Goal: Transaction & Acquisition: Book appointment/travel/reservation

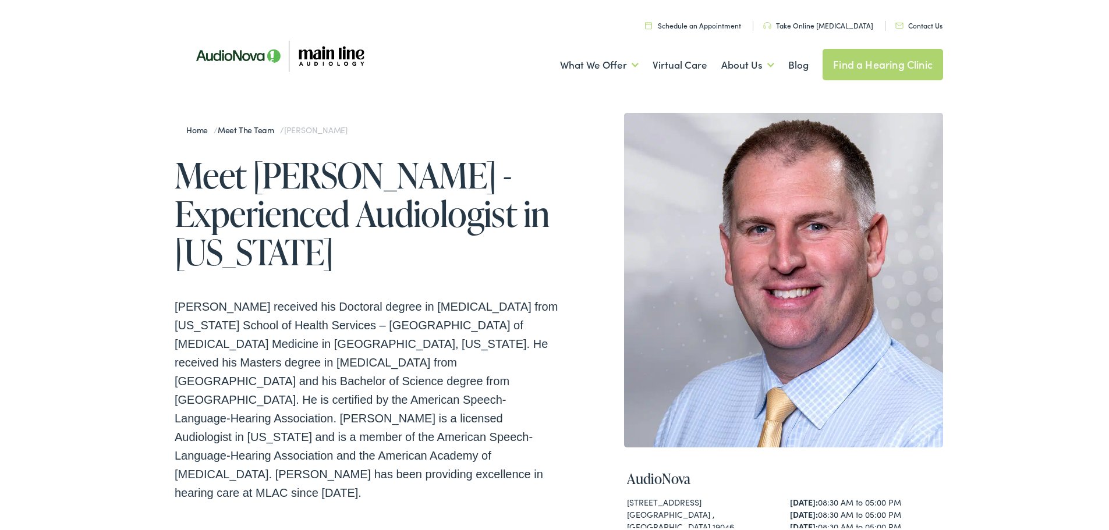
click at [694, 27] on link "Schedule an Appointment" at bounding box center [693, 23] width 96 height 10
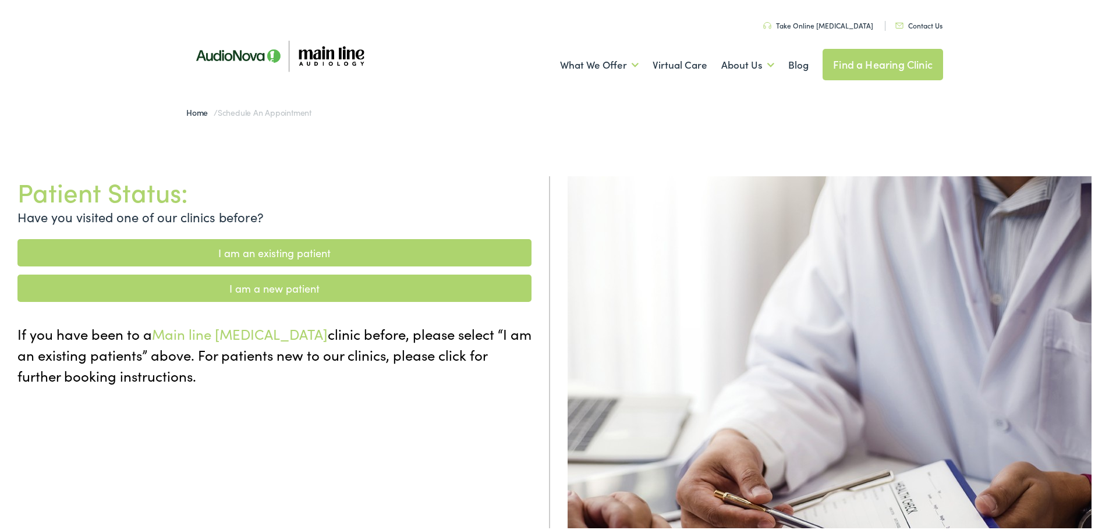
click at [310, 282] on link "I am a new patient" at bounding box center [274, 285] width 514 height 27
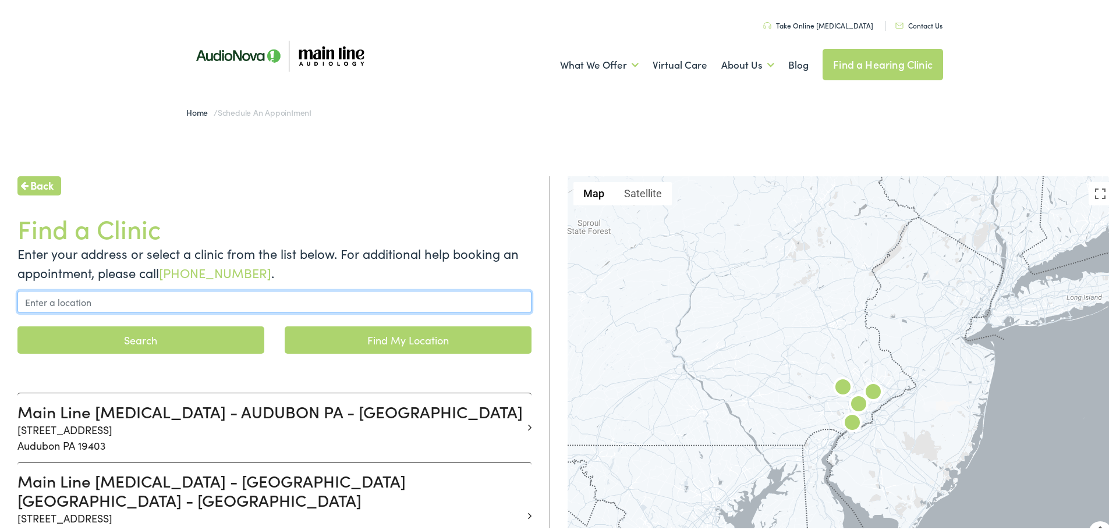
click at [111, 303] on input "text" at bounding box center [274, 300] width 514 height 22
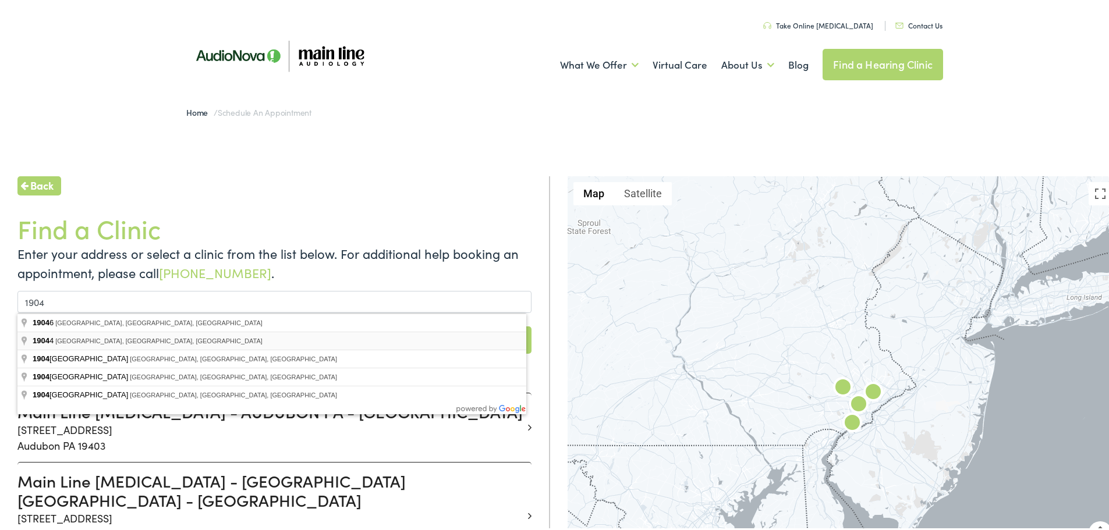
type input "Horsham, PA 19044, USA"
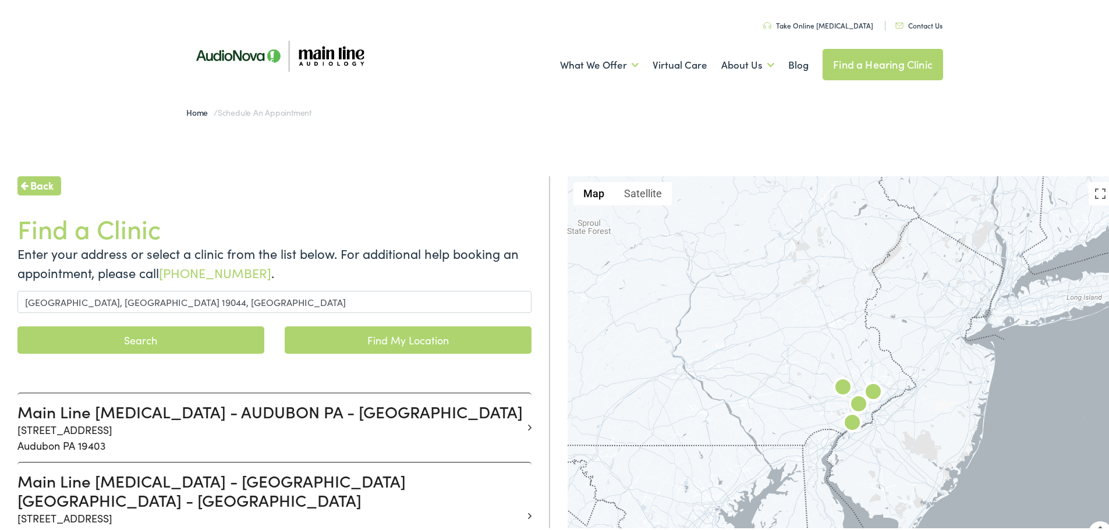
click at [182, 338] on button "Search" at bounding box center [140, 337] width 247 height 27
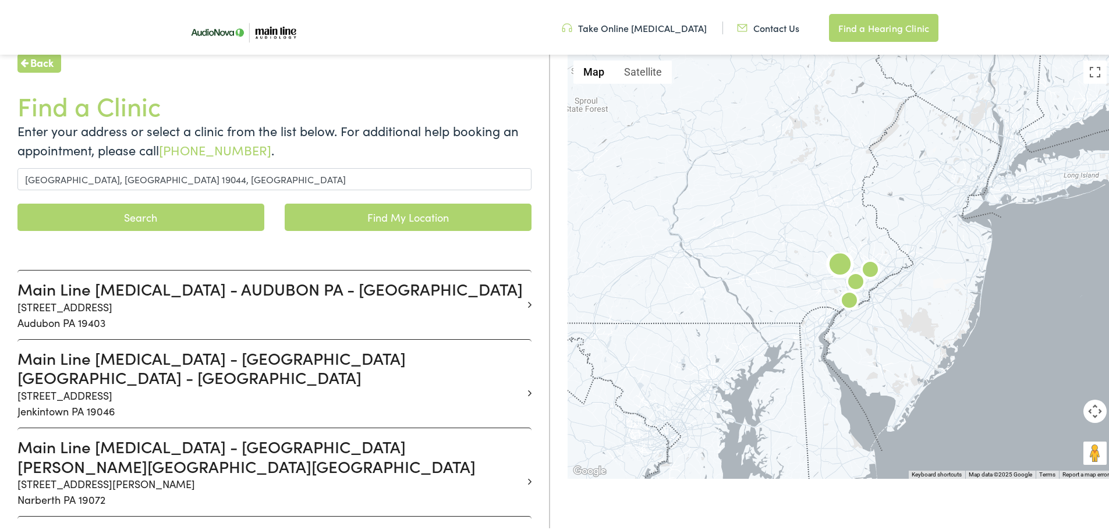
scroll to position [233, 0]
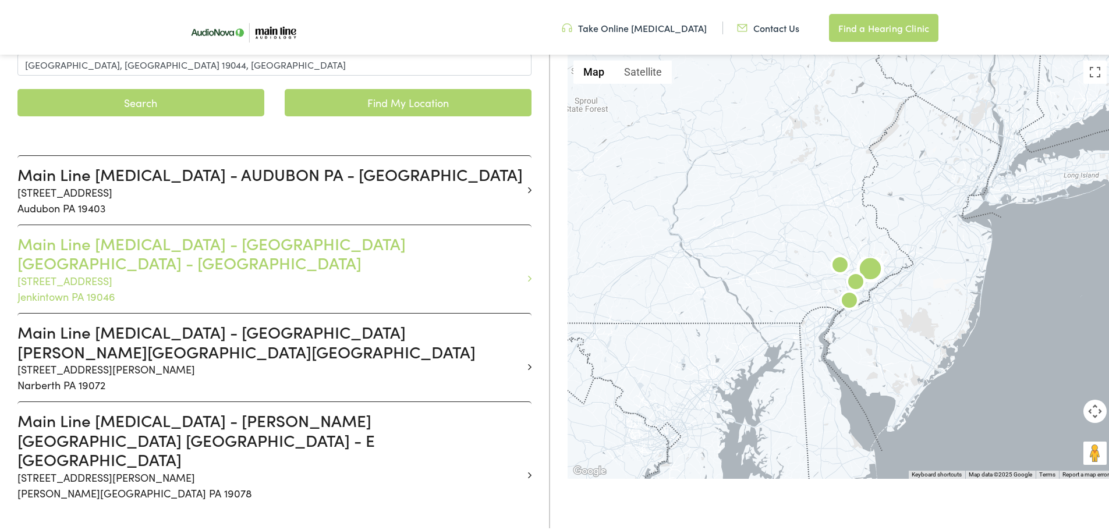
click at [256, 246] on h3 "Main Line [MEDICAL_DATA] - [GEOGRAPHIC_DATA] [GEOGRAPHIC_DATA] - [GEOGRAPHIC_DA…" at bounding box center [269, 251] width 505 height 39
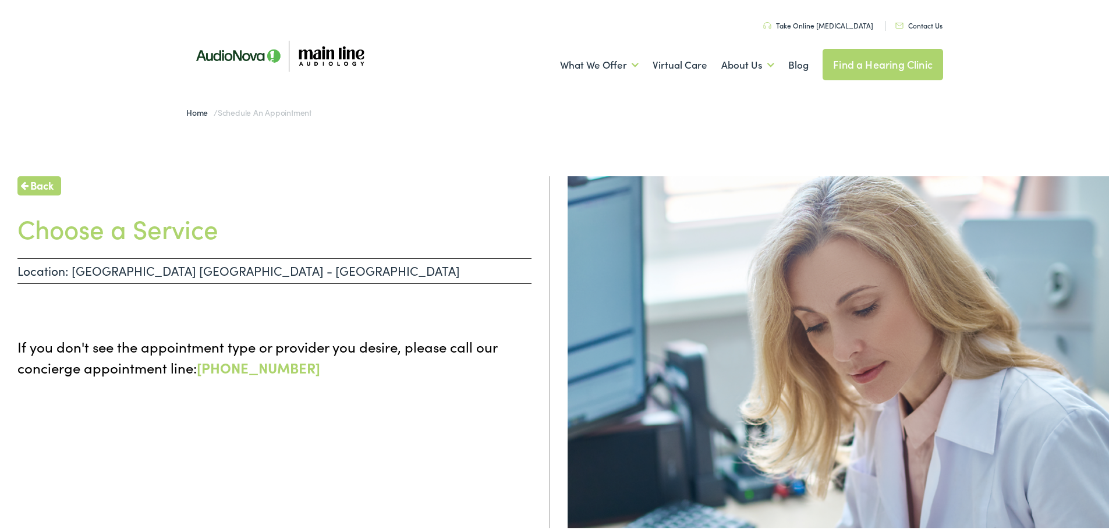
click at [13, 178] on div "Back Choose a Service Location: JENKINTOWN PA - YORK If you don't see the appoi…" at bounding box center [275, 439] width 550 height 530
click at [35, 186] on span "Back" at bounding box center [41, 183] width 23 height 16
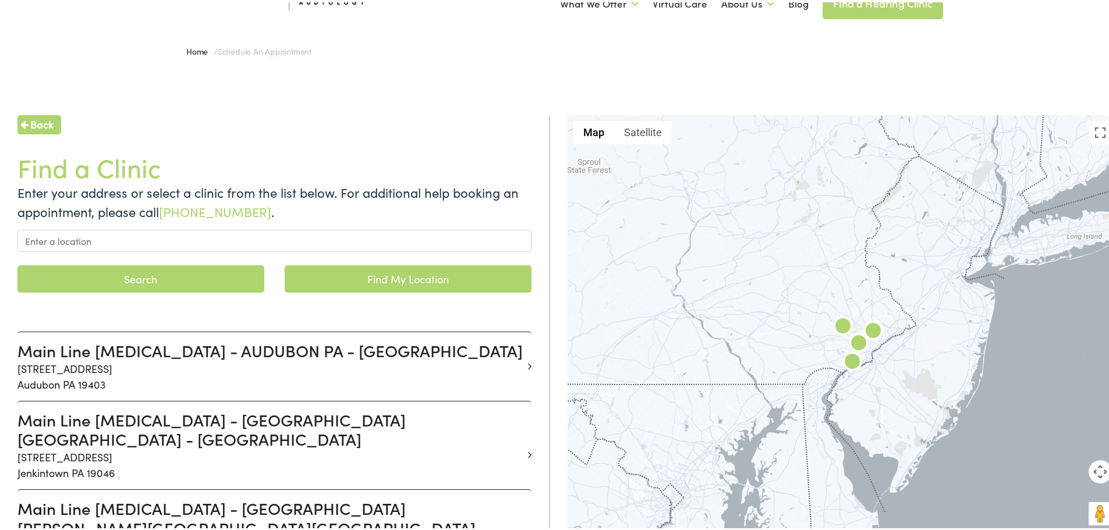
scroll to position [175, 0]
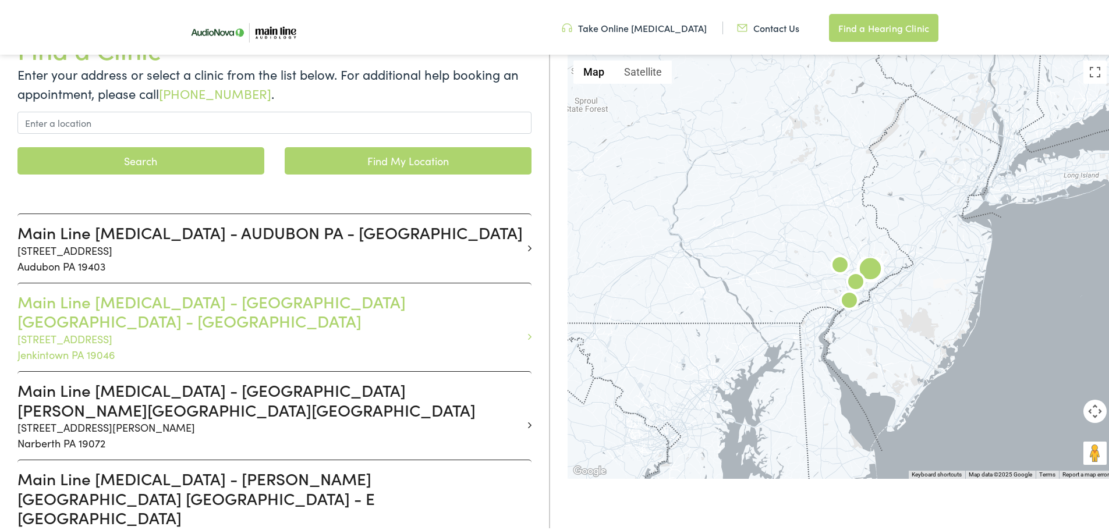
click at [297, 299] on h3 "Main Line [MEDICAL_DATA] - [GEOGRAPHIC_DATA] [GEOGRAPHIC_DATA] - [GEOGRAPHIC_DA…" at bounding box center [269, 309] width 505 height 39
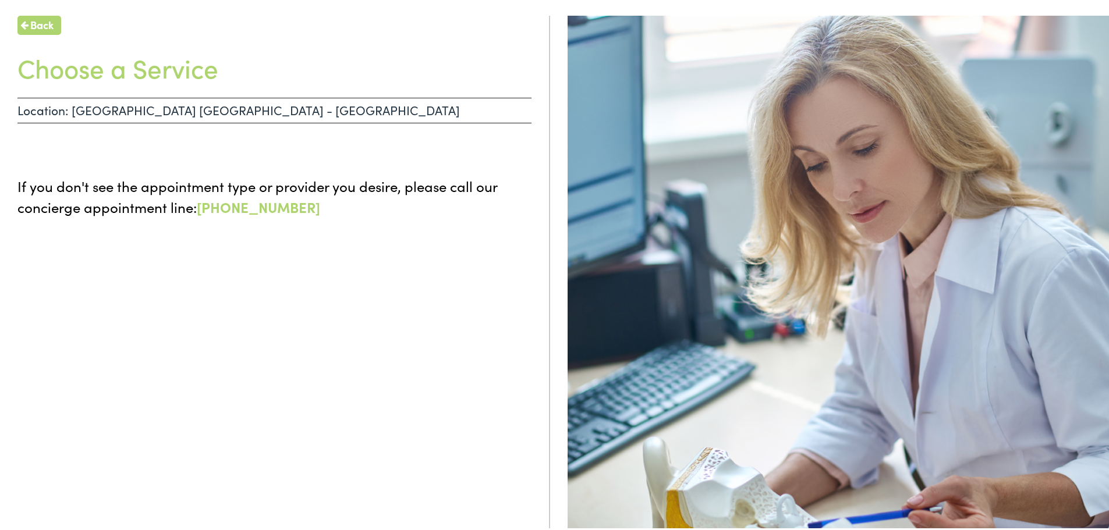
scroll to position [407, 0]
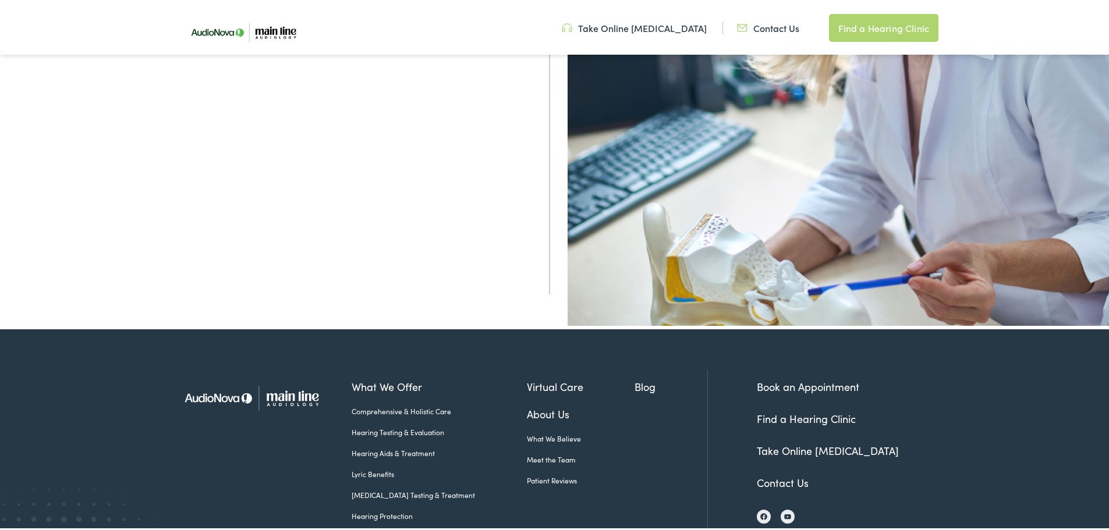
click at [801, 381] on link "Book an Appointment" at bounding box center [808, 384] width 102 height 15
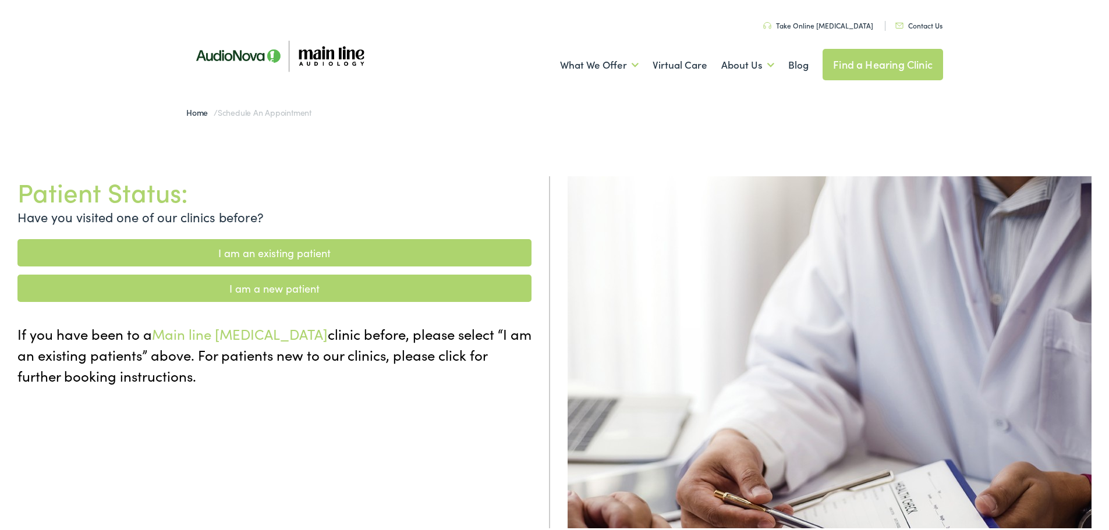
click at [266, 256] on link "I am an existing patient" at bounding box center [274, 250] width 514 height 27
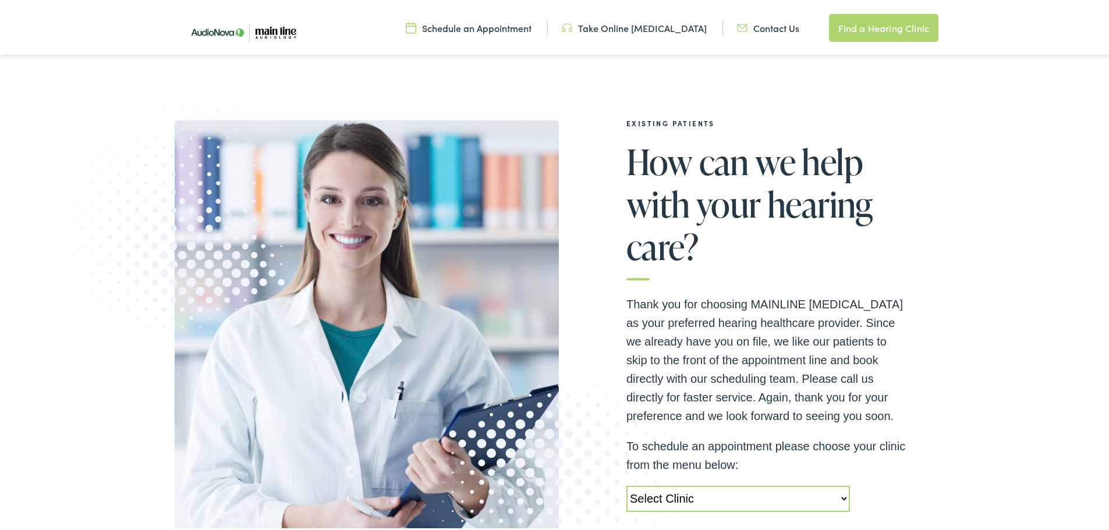
scroll to position [291, 0]
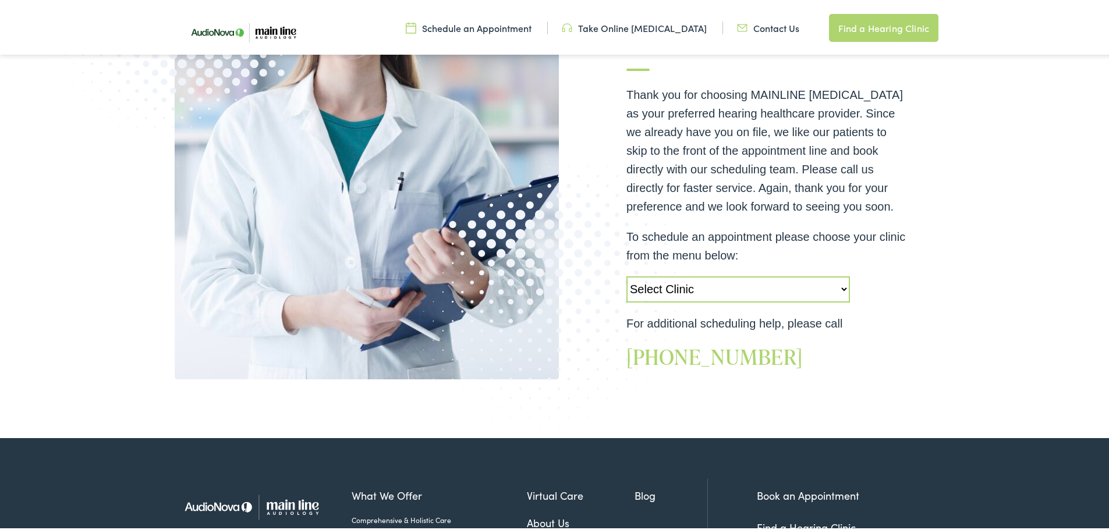
click at [704, 293] on select "Select Clinic Jenkintown-PA-AudioNova 505 Old York Road Audubon-PA-Main Line Au…" at bounding box center [737, 287] width 223 height 26
select select "https://mainline.alpacaaudiology.com/locations/jenkintown-pa/"
click at [626, 274] on select "Select Clinic Jenkintown-PA-AudioNova 505 Old York Road Audubon-PA-Main Line Au…" at bounding box center [737, 287] width 223 height 26
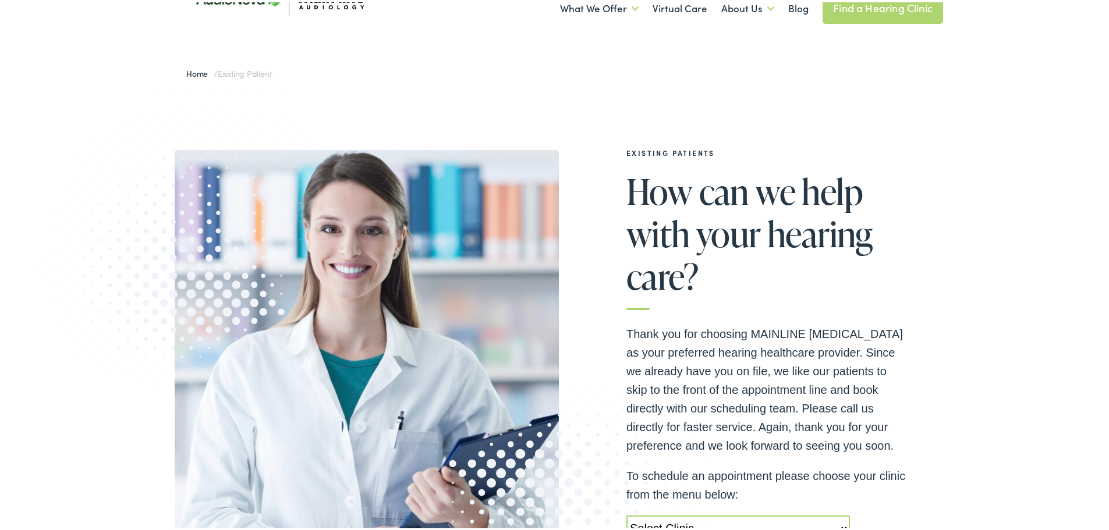
scroll to position [0, 0]
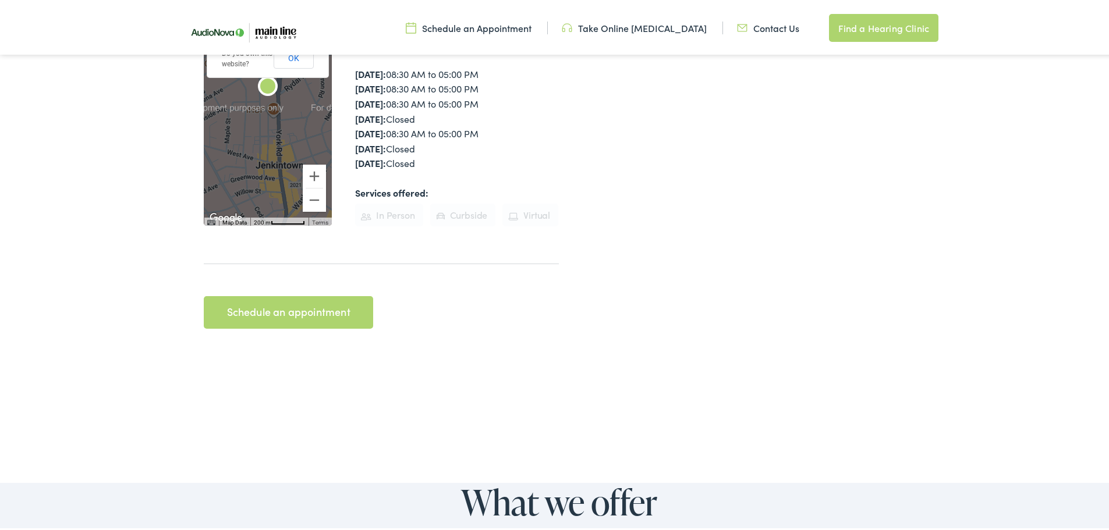
scroll to position [291, 0]
click at [275, 304] on link "Schedule an appointment" at bounding box center [288, 309] width 169 height 33
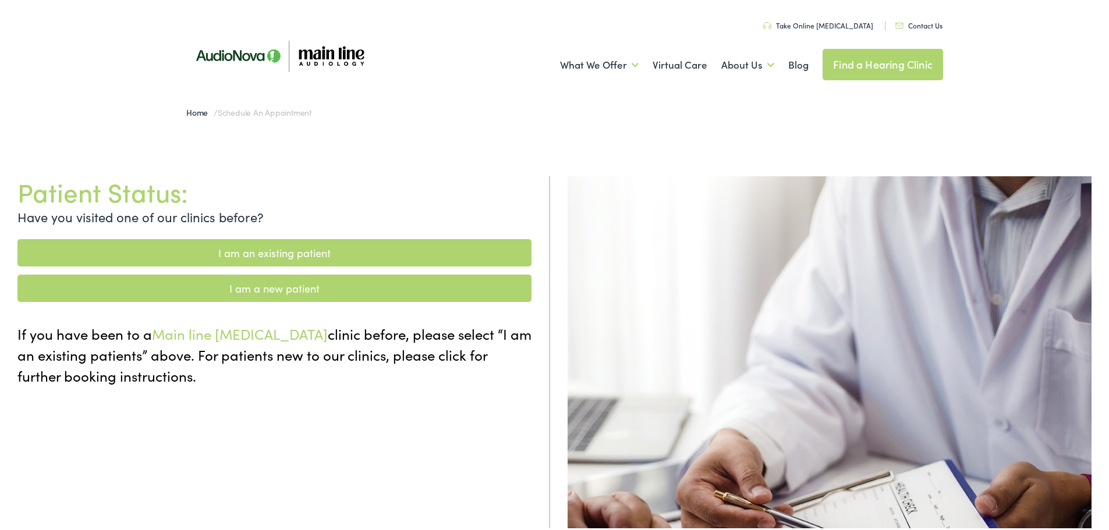
click at [306, 252] on link "I am an existing patient" at bounding box center [274, 250] width 514 height 27
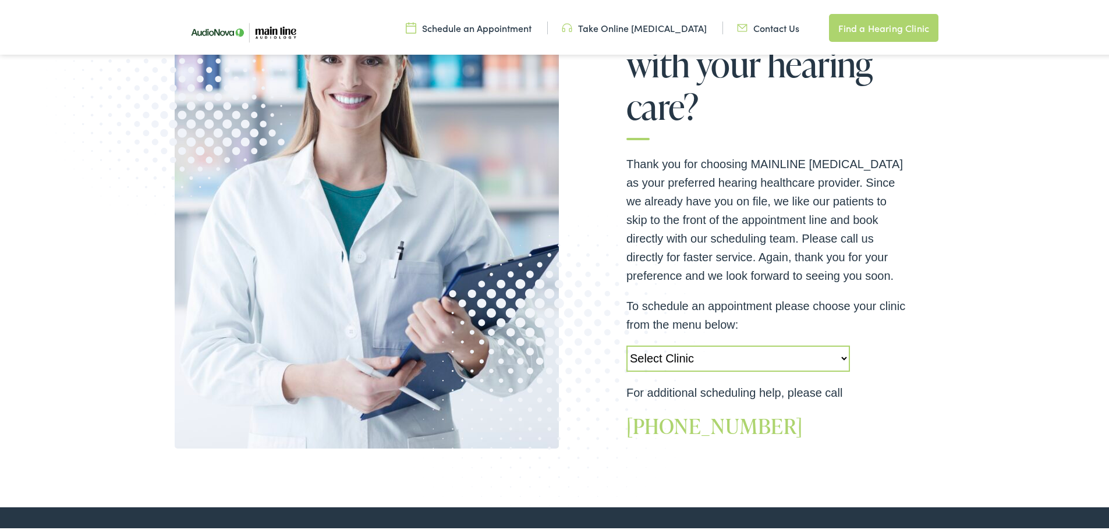
scroll to position [175, 0]
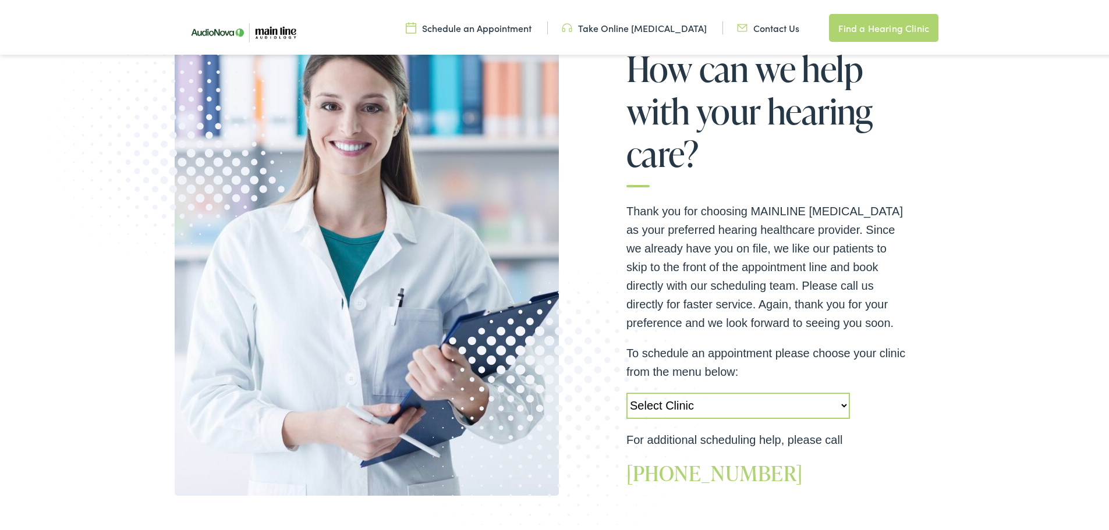
click at [729, 402] on select "Select Clinic Jenkintown-PA-AudioNova 505 Old York Road Audubon-PA-Main Line Au…" at bounding box center [737, 403] width 223 height 26
select select "https://mainline.alpacaaudiology.com/locations/jenkintown-pa/"
click at [626, 390] on select "Select Clinic Jenkintown-PA-AudioNova 505 Old York Road Audubon-PA-Main Line Au…" at bounding box center [737, 403] width 223 height 26
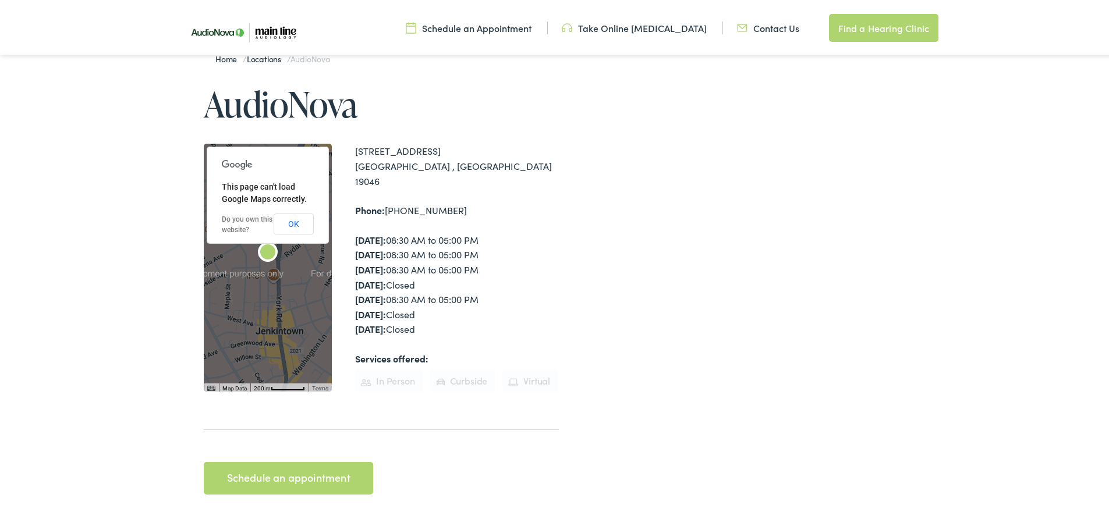
scroll to position [233, 0]
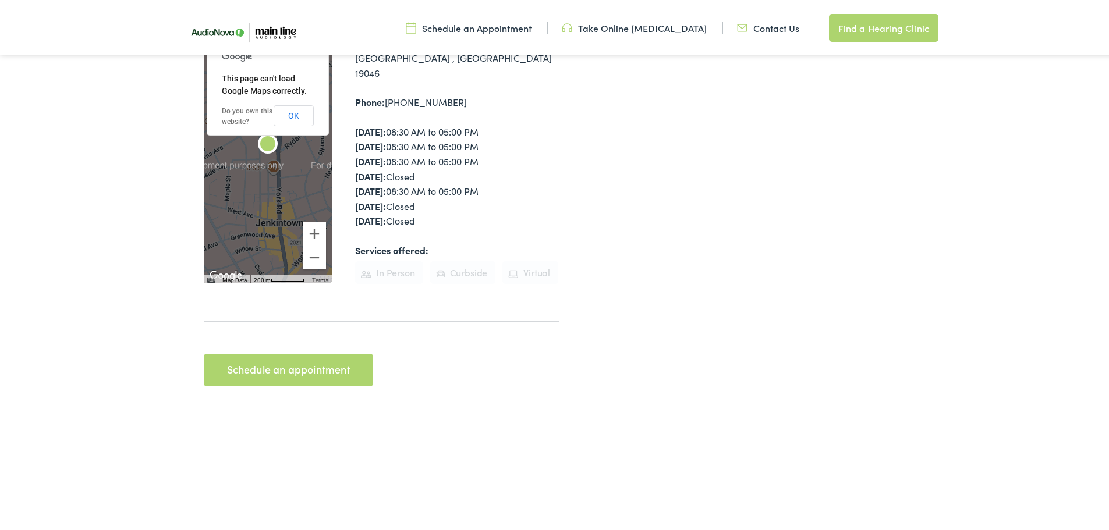
click at [307, 363] on link "Schedule an appointment" at bounding box center [288, 367] width 169 height 33
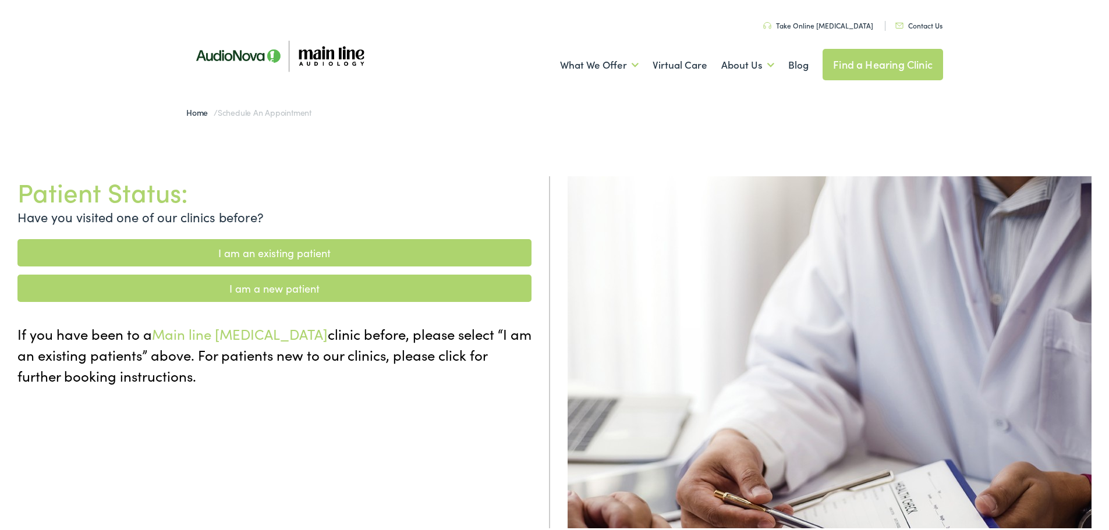
click at [306, 283] on link "I am a new patient" at bounding box center [274, 285] width 514 height 27
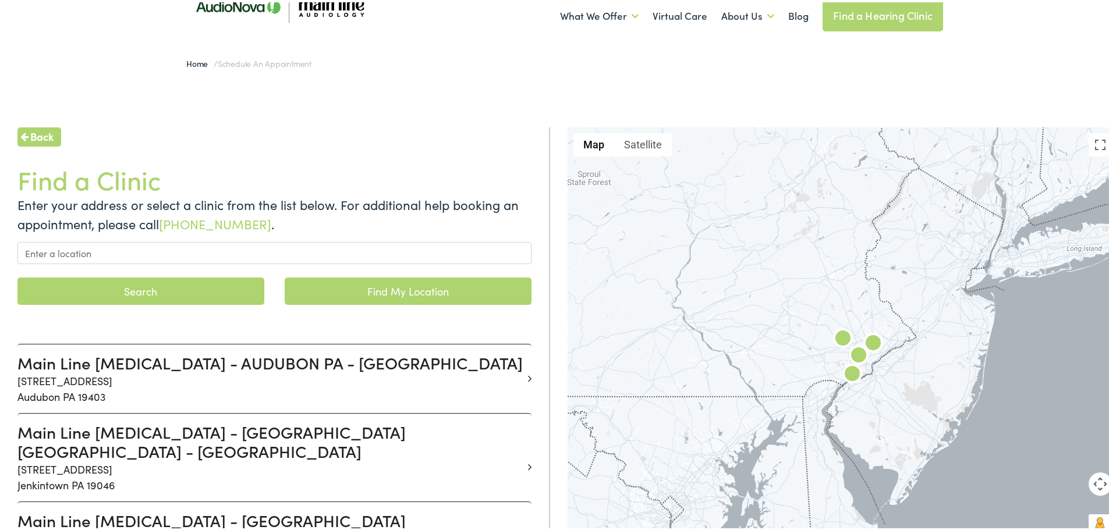
scroll to position [116, 0]
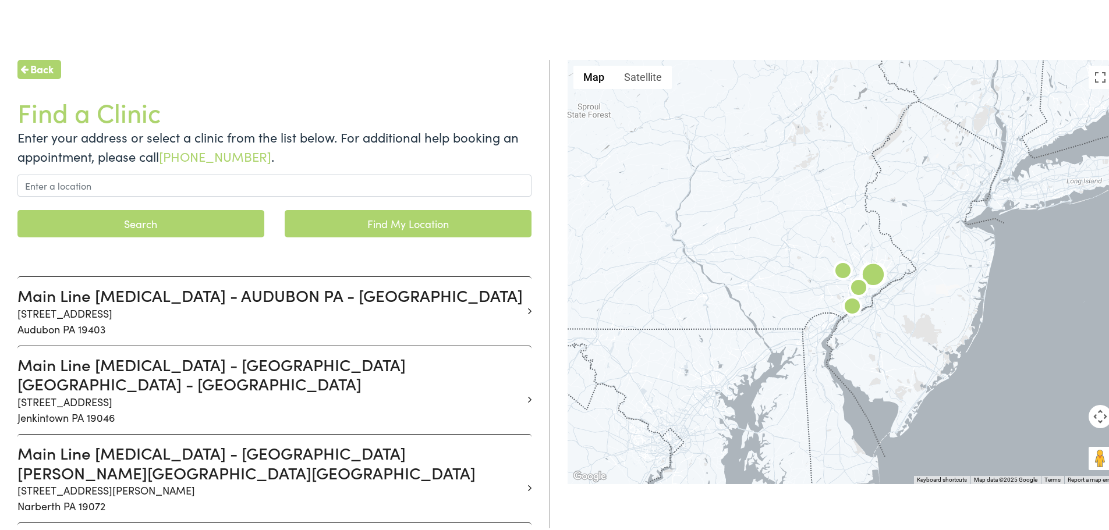
click at [283, 371] on h3 "Main Line [MEDICAL_DATA] - [GEOGRAPHIC_DATA] [GEOGRAPHIC_DATA] - [GEOGRAPHIC_DA…" at bounding box center [269, 372] width 505 height 39
